Goal: Communication & Community: Answer question/provide support

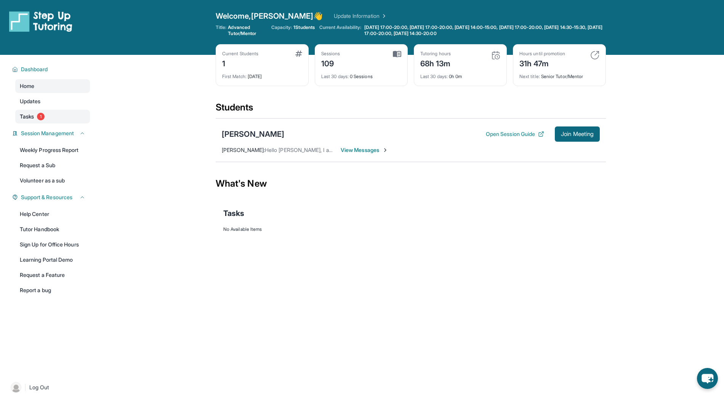
click at [48, 123] on link "Tasks 1" at bounding box center [52, 117] width 75 height 14
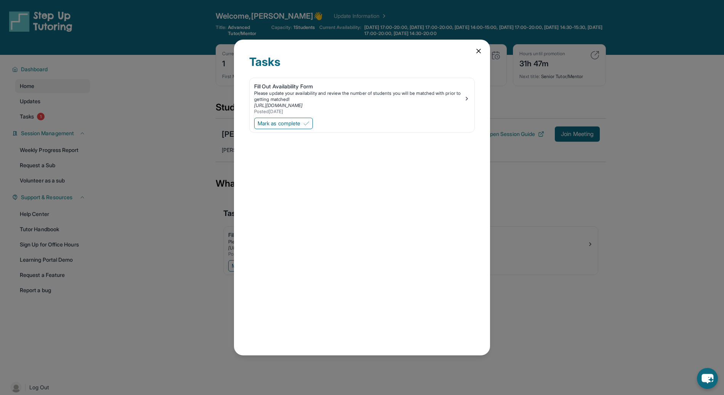
click at [482, 50] on icon at bounding box center [479, 51] width 8 height 8
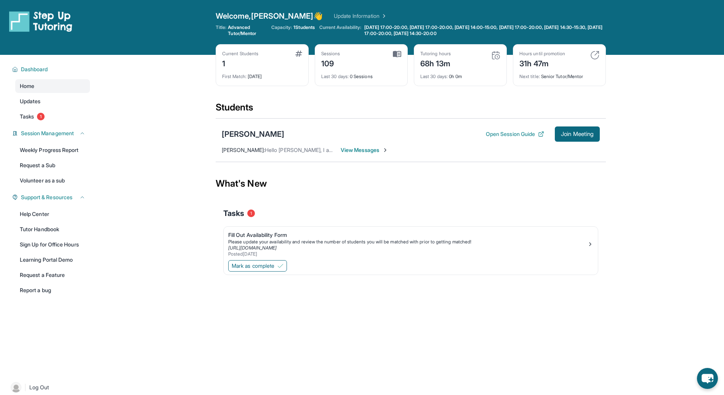
click at [367, 149] on span "View Messages" at bounding box center [365, 150] width 48 height 8
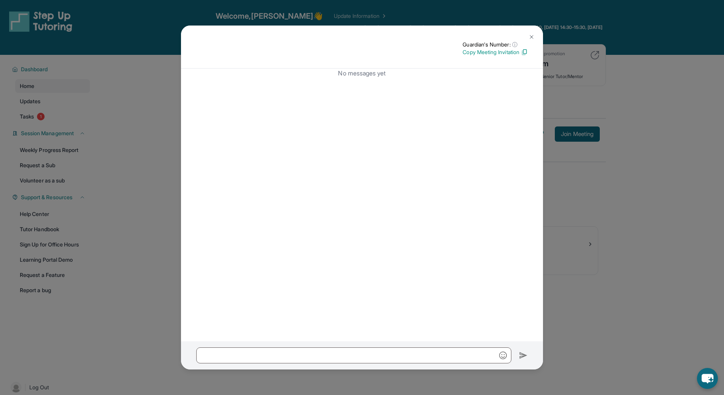
click at [535, 32] on button at bounding box center [531, 36] width 15 height 15
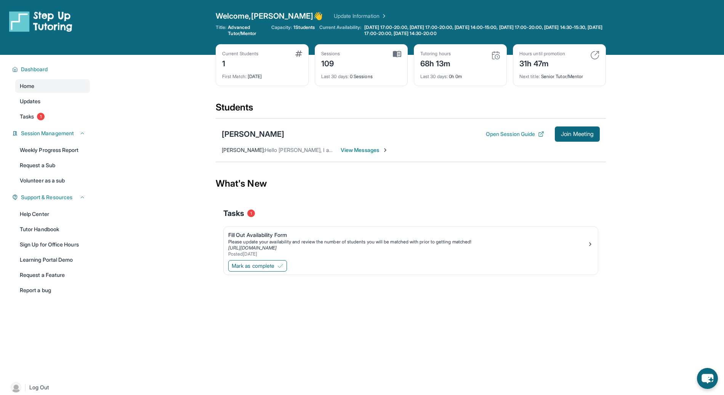
click at [287, 149] on span "Hello [PERSON_NAME], I am [PERSON_NAME]'s father [PERSON_NAME], my daughter is …" at bounding box center [442, 150] width 354 height 6
click at [359, 148] on span "View Messages" at bounding box center [365, 150] width 48 height 8
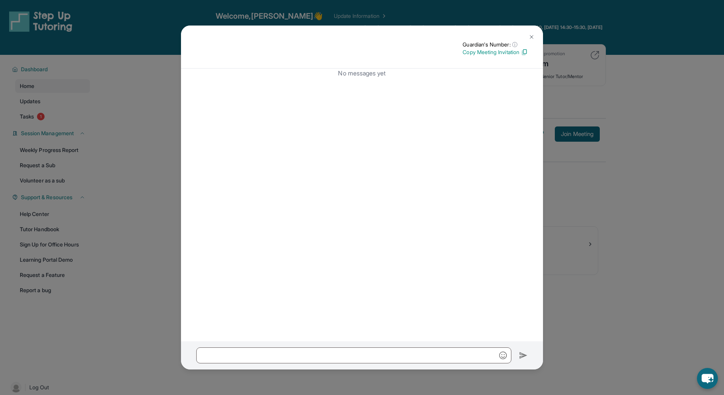
click at [532, 34] on img at bounding box center [531, 37] width 6 height 6
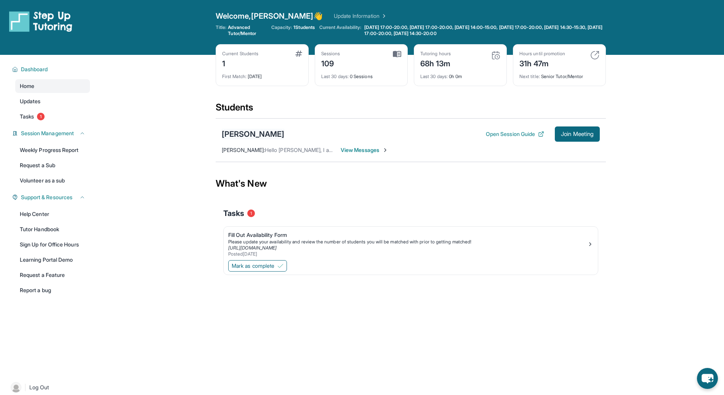
click at [275, 132] on div "[PERSON_NAME]" at bounding box center [253, 134] width 62 height 11
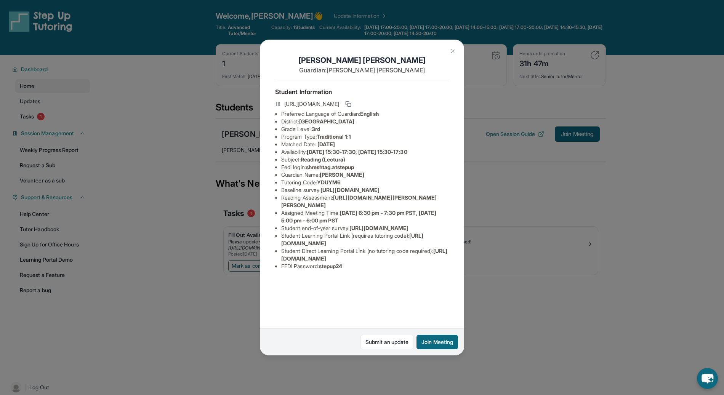
scroll to position [33, 0]
click at [453, 52] on img at bounding box center [453, 51] width 6 height 6
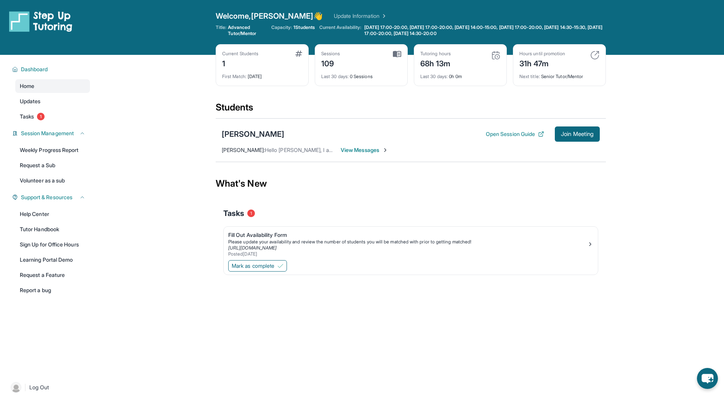
click at [468, 186] on div "What's New" at bounding box center [411, 184] width 390 height 34
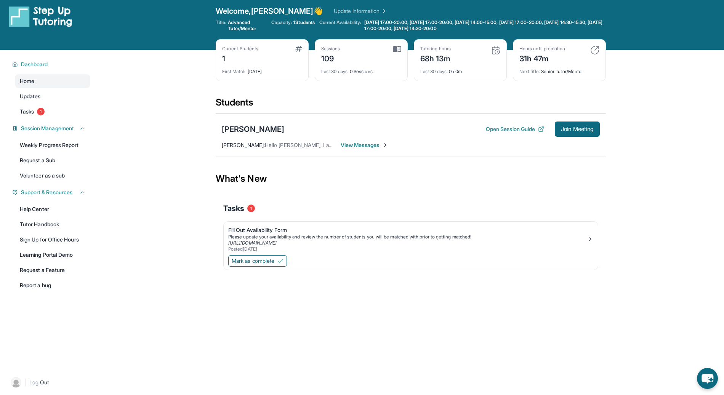
scroll to position [0, 0]
